Goal: Entertainment & Leisure: Consume media (video, audio)

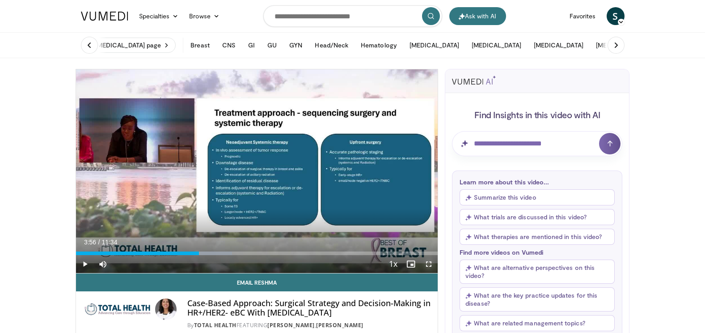
click at [429, 263] on span "Video Player" at bounding box center [429, 264] width 18 height 18
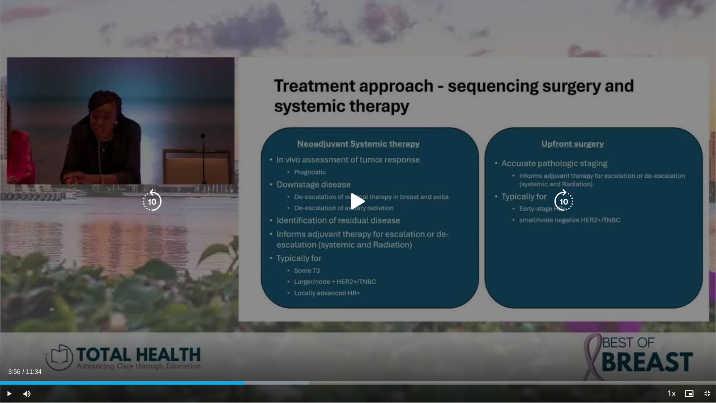
click at [357, 200] on icon "Video Player" at bounding box center [357, 201] width 25 height 25
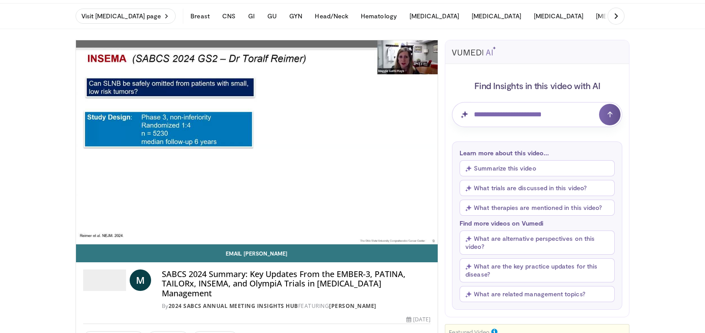
scroll to position [45, 0]
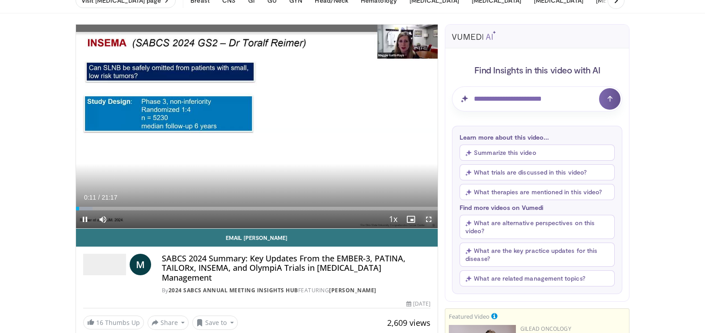
click at [430, 218] on span "Video Player" at bounding box center [429, 219] width 18 height 18
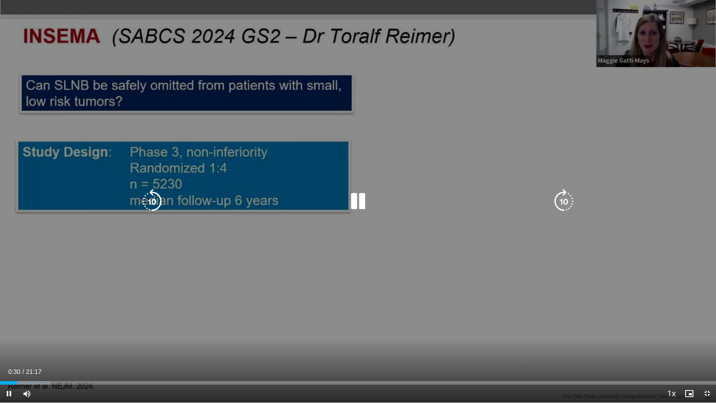
click at [561, 199] on icon "Video Player" at bounding box center [563, 201] width 25 height 25
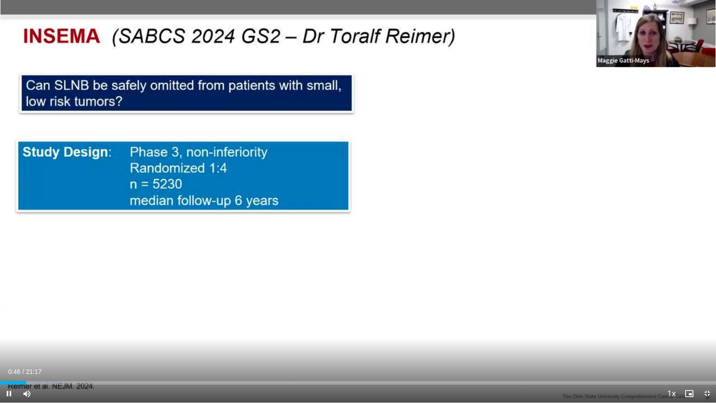
click at [561, 199] on div "10 seconds Tap to unmute" at bounding box center [358, 201] width 716 height 402
click at [705, 332] on span "Video Player" at bounding box center [707, 393] width 18 height 18
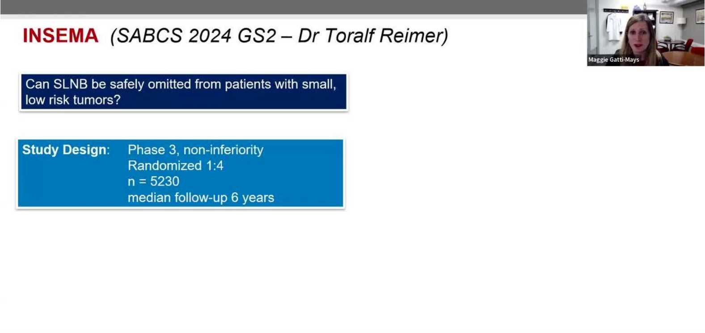
scroll to position [0, 0]
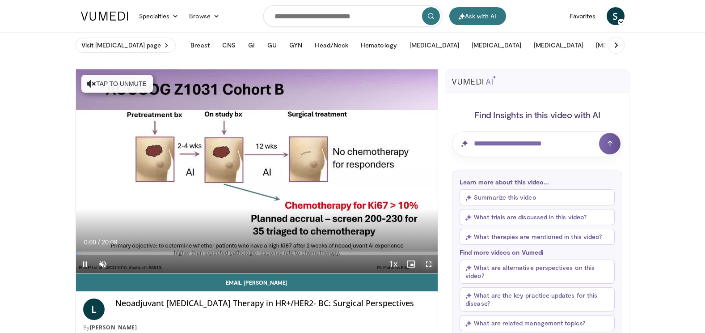
click at [426, 263] on span "Video Player" at bounding box center [429, 264] width 18 height 18
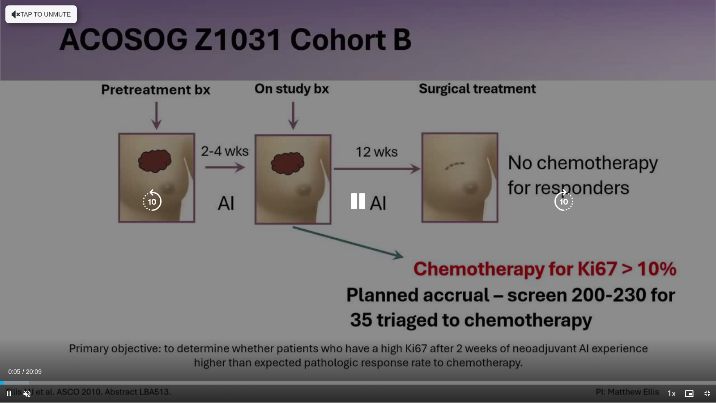
click at [396, 261] on div "10 seconds Tap to unmute" at bounding box center [358, 201] width 716 height 402
click at [566, 201] on icon "Video Player" at bounding box center [563, 201] width 25 height 25
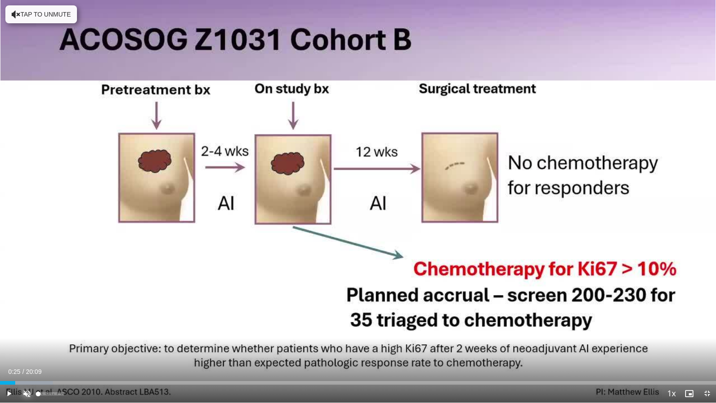
click at [27, 332] on span "Video Player" at bounding box center [27, 393] width 18 height 18
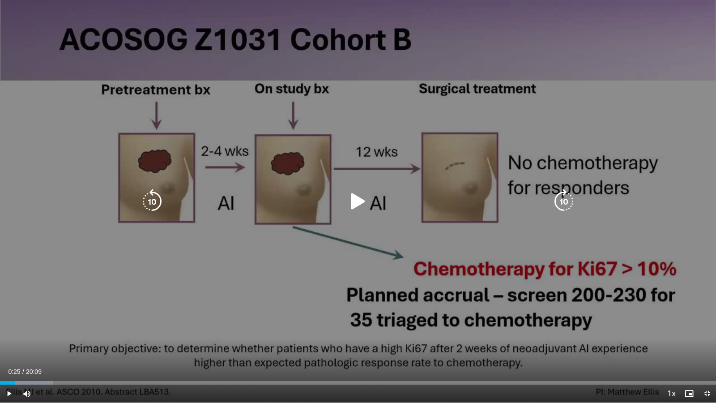
click at [355, 202] on icon "Video Player" at bounding box center [357, 201] width 25 height 25
click at [567, 201] on icon "Video Player" at bounding box center [563, 201] width 25 height 25
click at [560, 200] on icon "Video Player" at bounding box center [563, 201] width 25 height 25
click at [560, 204] on icon "Video Player" at bounding box center [563, 201] width 25 height 25
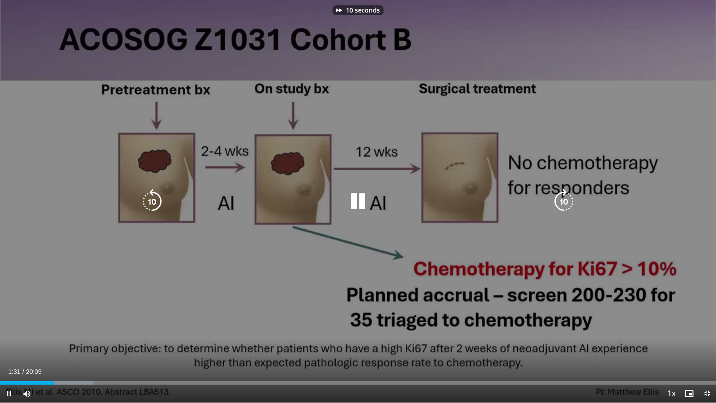
click at [561, 202] on icon "Video Player" at bounding box center [563, 201] width 25 height 25
click at [560, 202] on icon "Video Player" at bounding box center [563, 201] width 25 height 25
click at [561, 203] on icon "Video Player" at bounding box center [563, 201] width 25 height 25
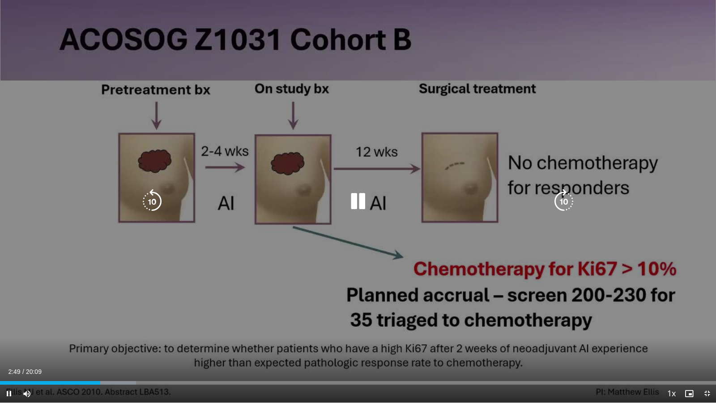
click at [563, 199] on icon "Video Player" at bounding box center [563, 201] width 25 height 25
click at [362, 202] on icon "Video Player" at bounding box center [357, 201] width 25 height 25
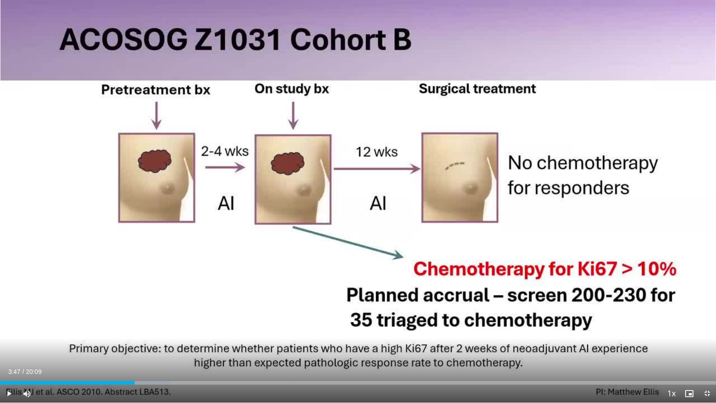
click at [362, 202] on div "10 seconds Tap to unmute" at bounding box center [358, 201] width 716 height 402
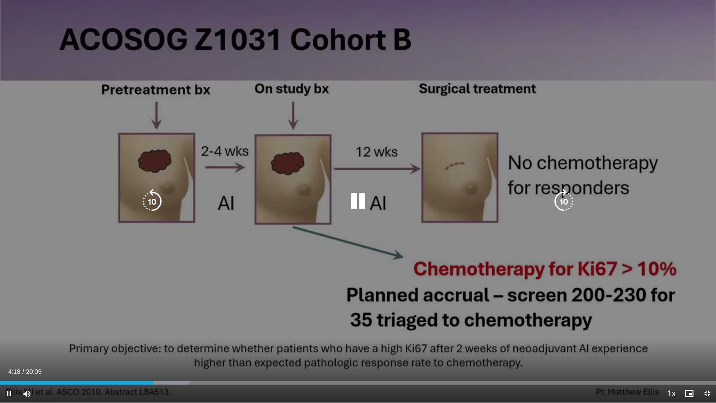
click at [664, 207] on div "10 seconds Tap to unmute" at bounding box center [358, 201] width 716 height 402
click at [359, 201] on icon "Video Player" at bounding box center [357, 201] width 25 height 25
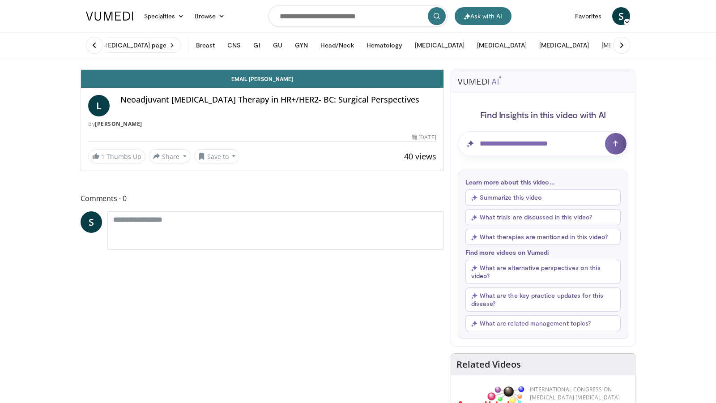
click at [443, 69] on div "10 seconds Tap to unmute" at bounding box center [262, 69] width 362 height 0
click at [443, 69] on span "Video Player" at bounding box center [434, 60] width 18 height 18
